Goal: Task Accomplishment & Management: Complete application form

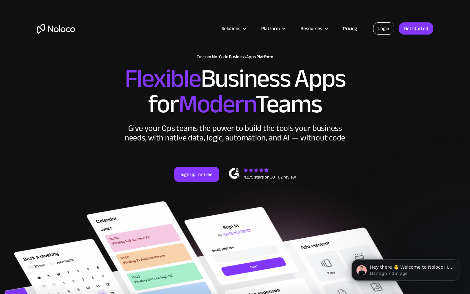
click at [389, 32] on link "Login" at bounding box center [383, 28] width 21 height 12
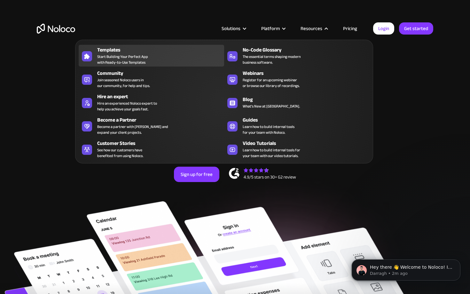
click at [142, 60] on span "Start Building Your Perfect App with Ready-to-Use Templates" at bounding box center [122, 60] width 51 height 12
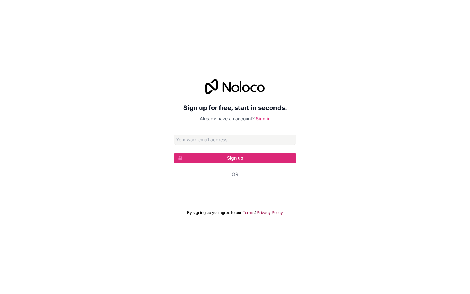
click at [190, 113] on h2 "Sign up for free, start in seconds." at bounding box center [235, 108] width 123 height 12
click at [225, 187] on div "تسجيل الدخول باستخدام حساب Google (يفتح الرابط في علامة تبويب جديدة)" at bounding box center [235, 191] width 123 height 14
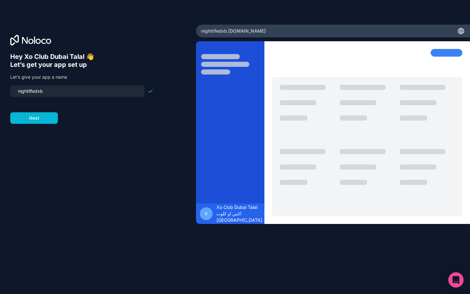
click at [80, 89] on input "nightlifedxb" at bounding box center [77, 91] width 127 height 9
type input "tabley"
click at [98, 138] on div "Hey Xo Club Dubai Talal 👋 Let’s get your app set up Let’s give your app a name …" at bounding box center [98, 156] width 176 height 207
click at [47, 121] on button "Next" at bounding box center [34, 118] width 48 height 12
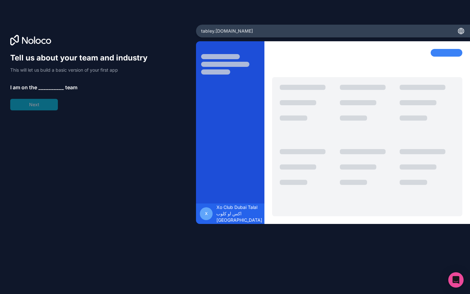
click at [45, 89] on span "__________" at bounding box center [51, 87] width 26 height 8
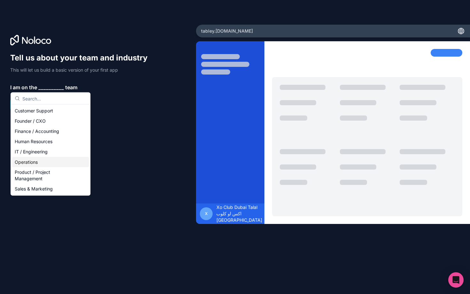
click at [46, 163] on div "Operations" at bounding box center [50, 162] width 77 height 10
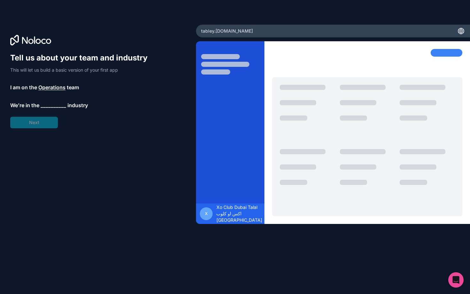
click at [57, 106] on span "__________" at bounding box center [54, 105] width 26 height 8
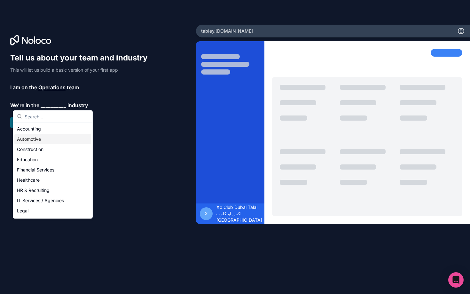
click at [55, 143] on div "Automotive" at bounding box center [52, 139] width 77 height 10
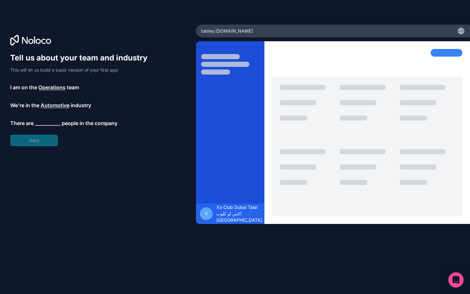
click at [44, 121] on span "__________" at bounding box center [48, 123] width 26 height 8
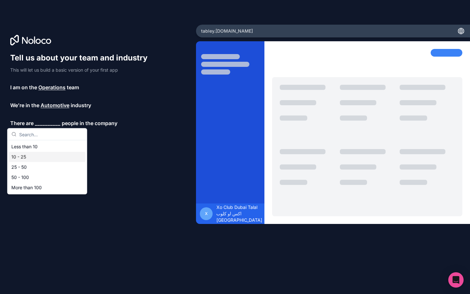
click at [41, 154] on div "10 - 25" at bounding box center [47, 157] width 77 height 10
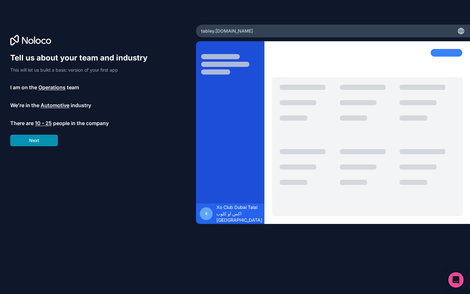
click at [40, 144] on button "Next" at bounding box center [34, 141] width 48 height 12
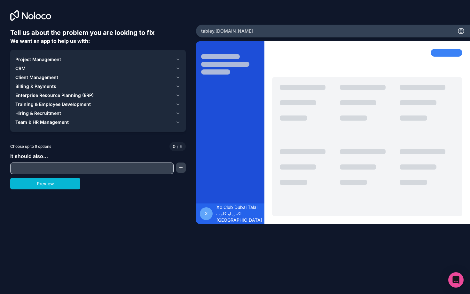
click at [59, 166] on input "text" at bounding box center [92, 168] width 160 height 9
click at [46, 61] on span "Project Management" at bounding box center [38, 59] width 46 height 6
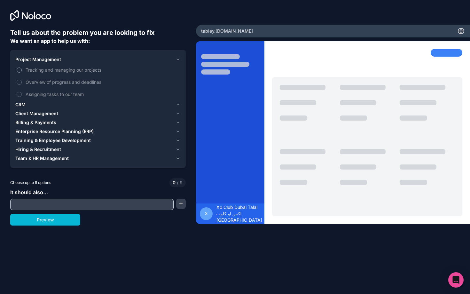
click at [19, 68] on button "Tracking and managing our projects" at bounding box center [19, 69] width 5 height 5
click at [24, 59] on span "Project Management" at bounding box center [38, 59] width 46 height 6
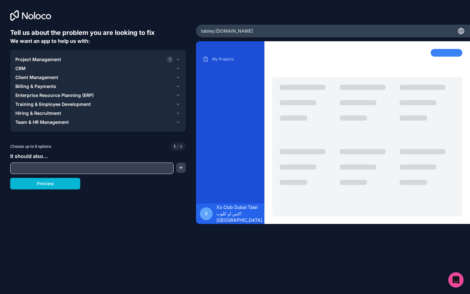
click at [20, 67] on span "CRM" at bounding box center [20, 68] width 10 height 6
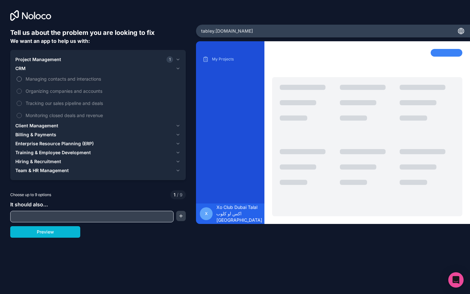
click at [20, 77] on button "Managing contacts and interactions" at bounding box center [19, 78] width 5 height 5
click at [20, 69] on span "CRM" at bounding box center [20, 68] width 10 height 6
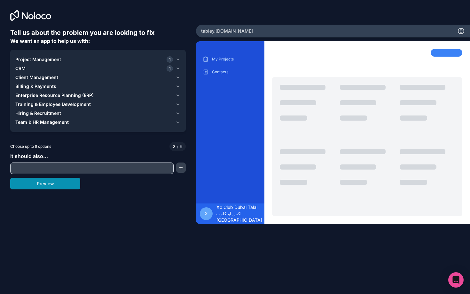
click at [53, 186] on button "Preview" at bounding box center [45, 184] width 70 height 12
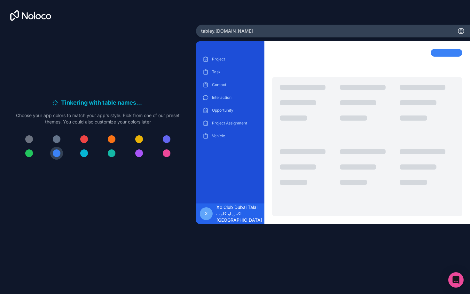
click at [461, 32] on icon at bounding box center [460, 32] width 5 height 0
click at [30, 18] on icon at bounding box center [30, 15] width 41 height 11
click at [255, 30] on div "tabley .noloco.co" at bounding box center [333, 31] width 274 height 13
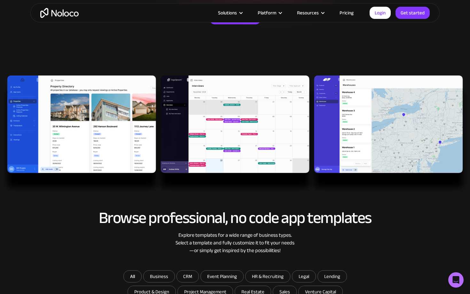
scroll to position [142, 0]
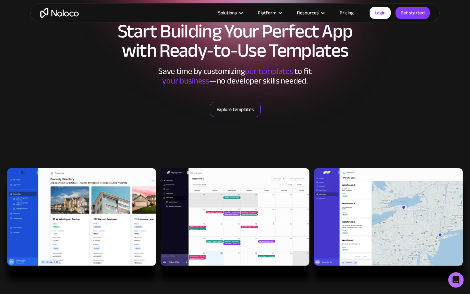
click at [242, 106] on link "Explore templates" at bounding box center [235, 109] width 51 height 15
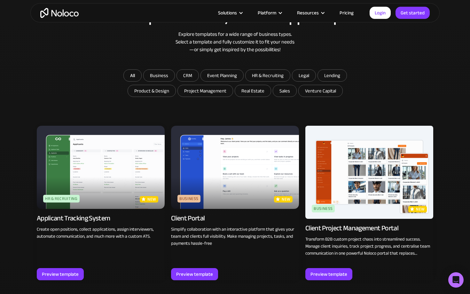
scroll to position [344, 0]
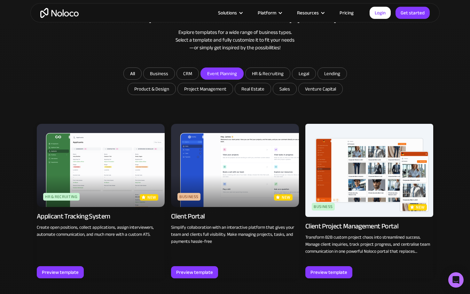
click at [175, 72] on input "Event Planning" at bounding box center [159, 74] width 31 height 12
checkbox input "true"
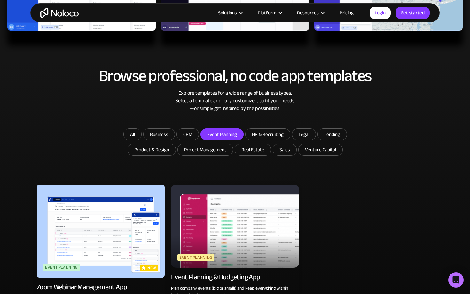
scroll to position [283, 0]
click at [161, 136] on input "Business" at bounding box center [159, 135] width 31 height 12
checkbox input "true"
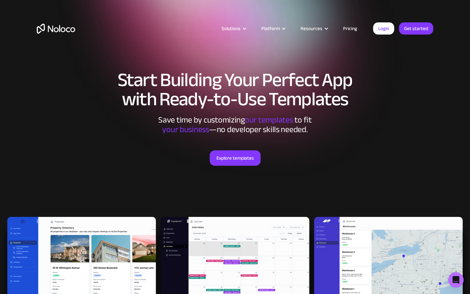
scroll to position [0, 0]
